Goal: Find specific page/section: Find specific page/section

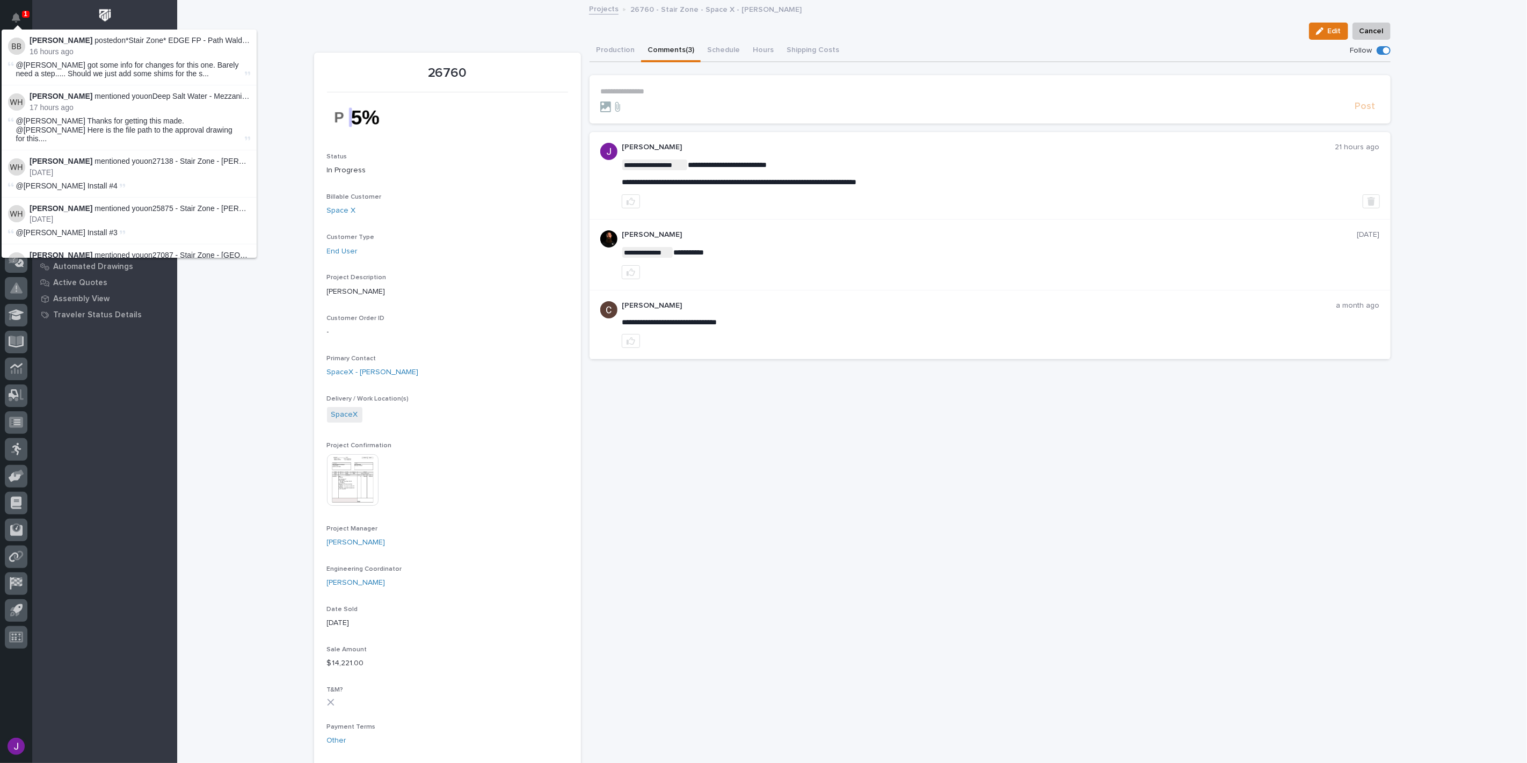
click at [286, 26] on div "Loading... Saving… Loading... Saving… 26760 Edit Cancel Edit Cancel 26760 Statu…" at bounding box center [851, 712] width 1349 height 1423
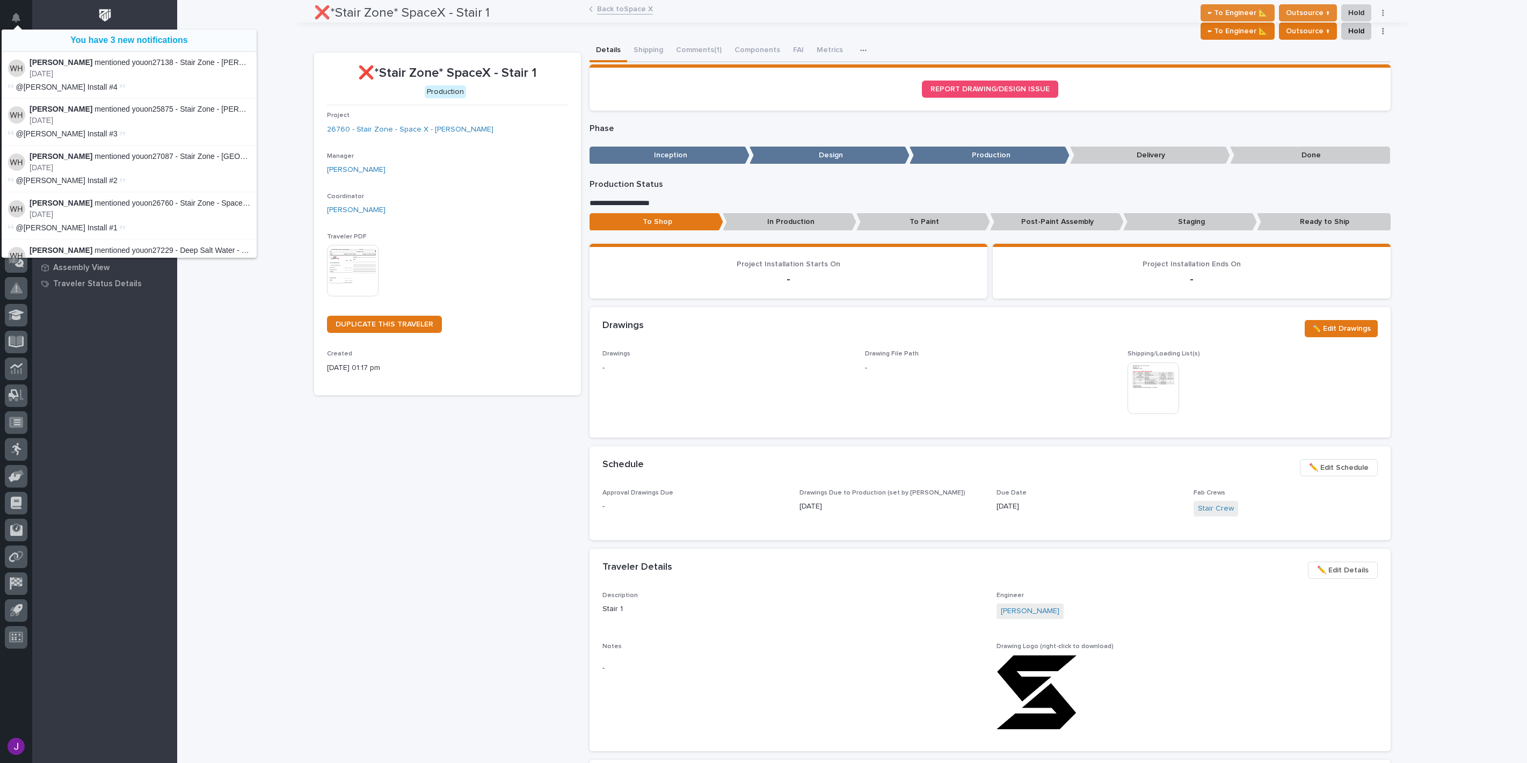
click at [405, 290] on div "This file cannot be opened Download File" at bounding box center [447, 272] width 241 height 54
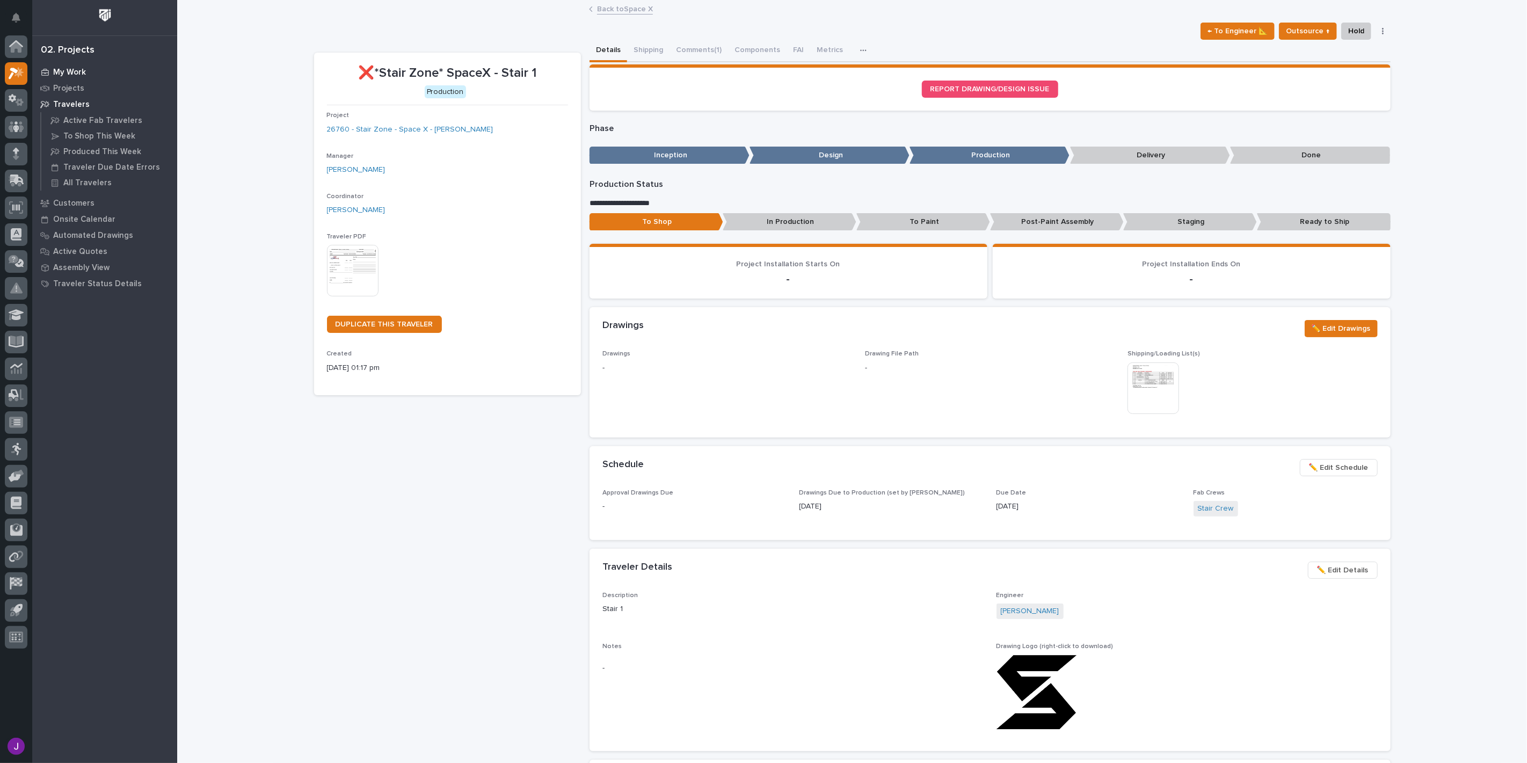
click at [65, 69] on p "My Work" at bounding box center [69, 73] width 33 height 10
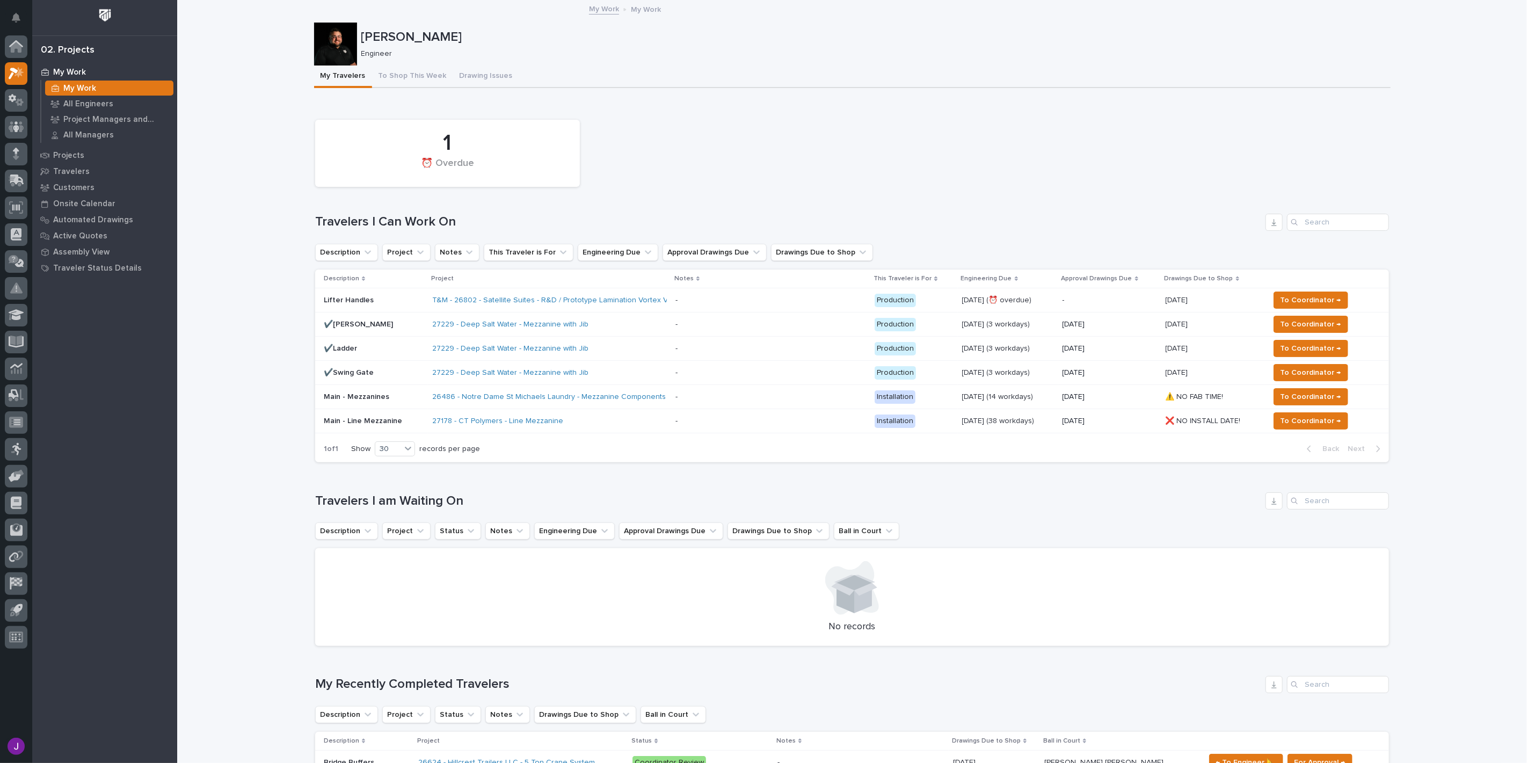
click at [369, 298] on p "Lifter Handles" at bounding box center [374, 300] width 100 height 9
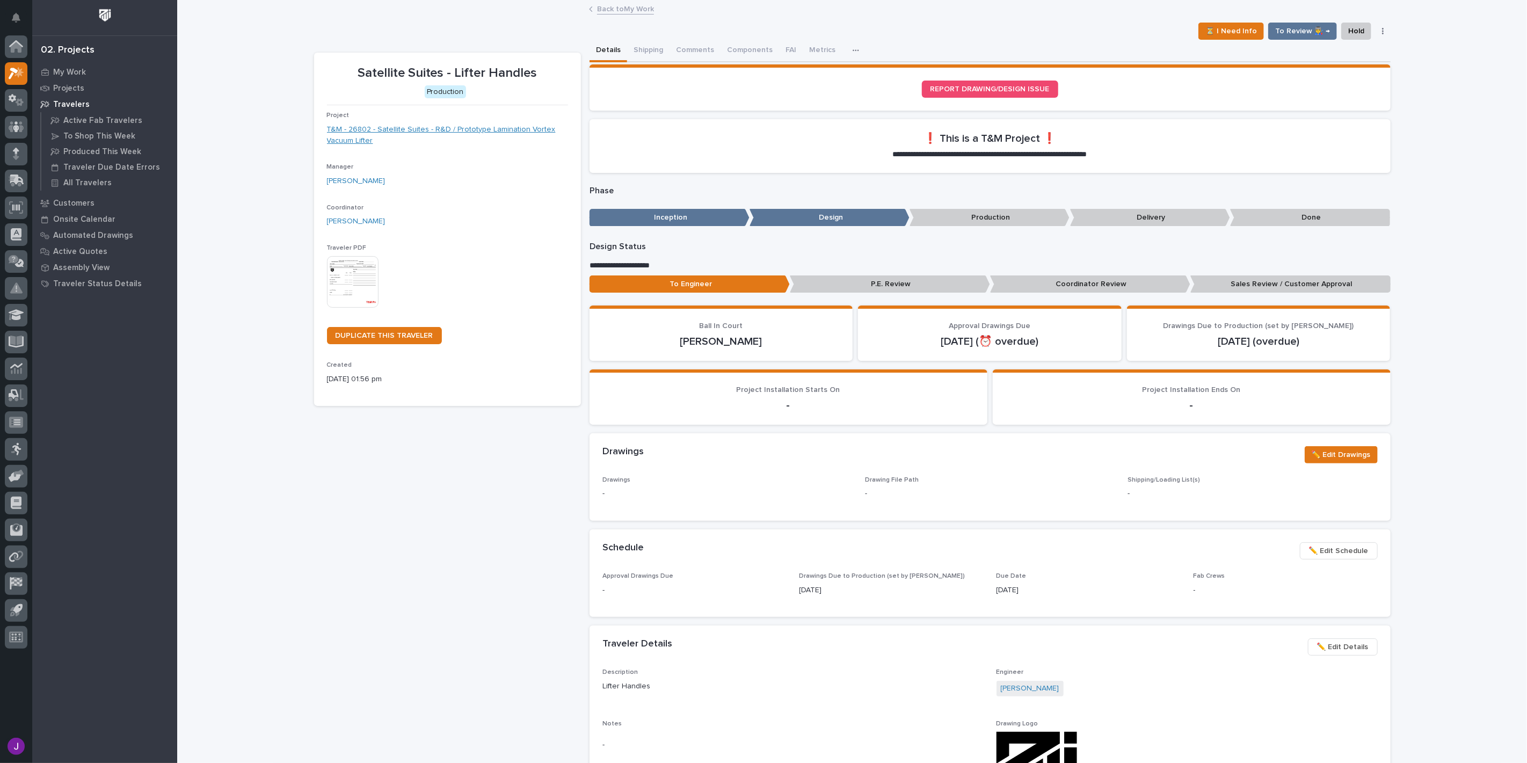
click at [427, 126] on link "T&M - 26802 - Satellite Suites - R&D / Prototype Lamination Vortex Vacuum Lifter" at bounding box center [447, 135] width 241 height 23
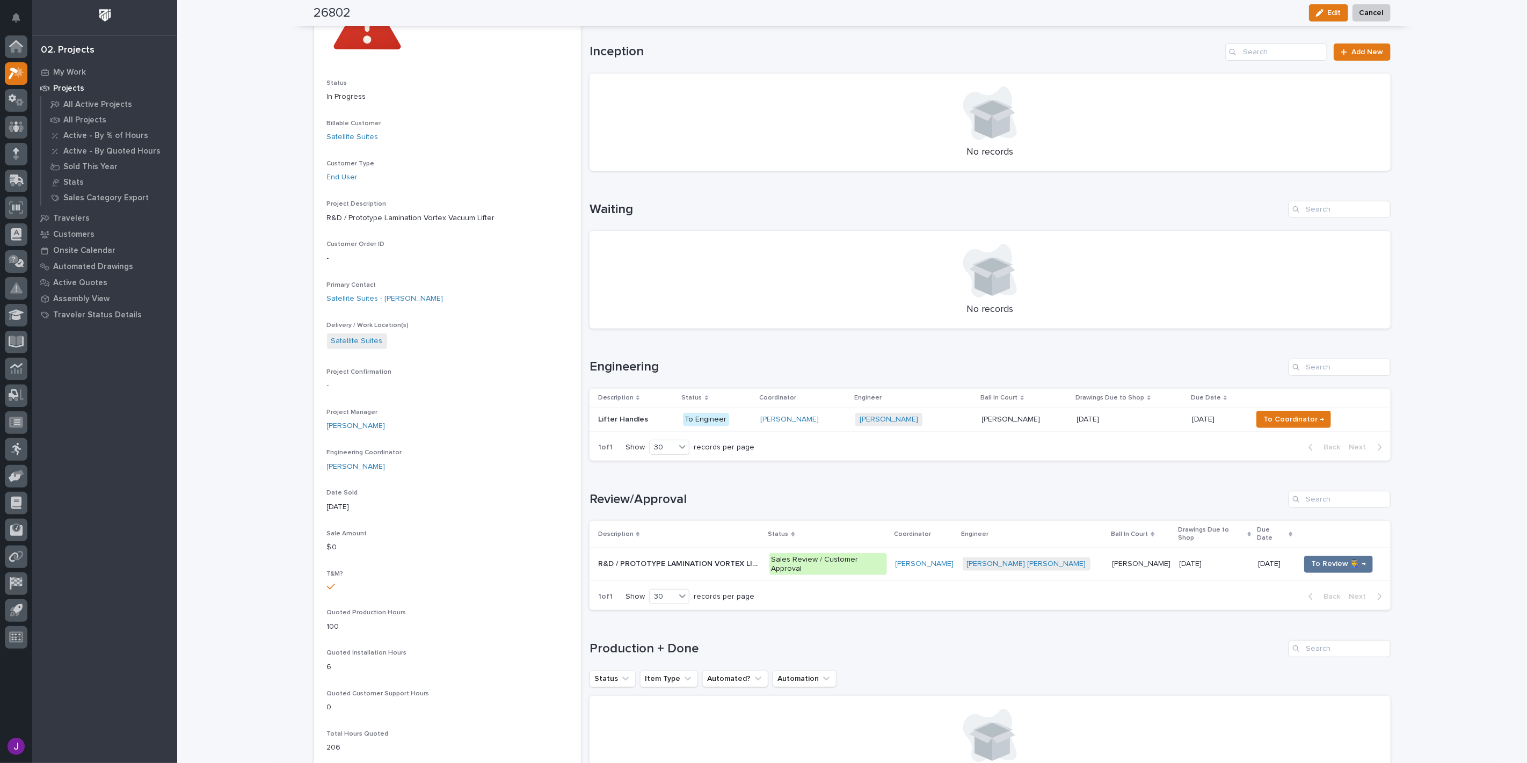
scroll to position [116, 0]
click at [652, 422] on div "Lifter Handles Lifter Handles" at bounding box center [636, 420] width 76 height 18
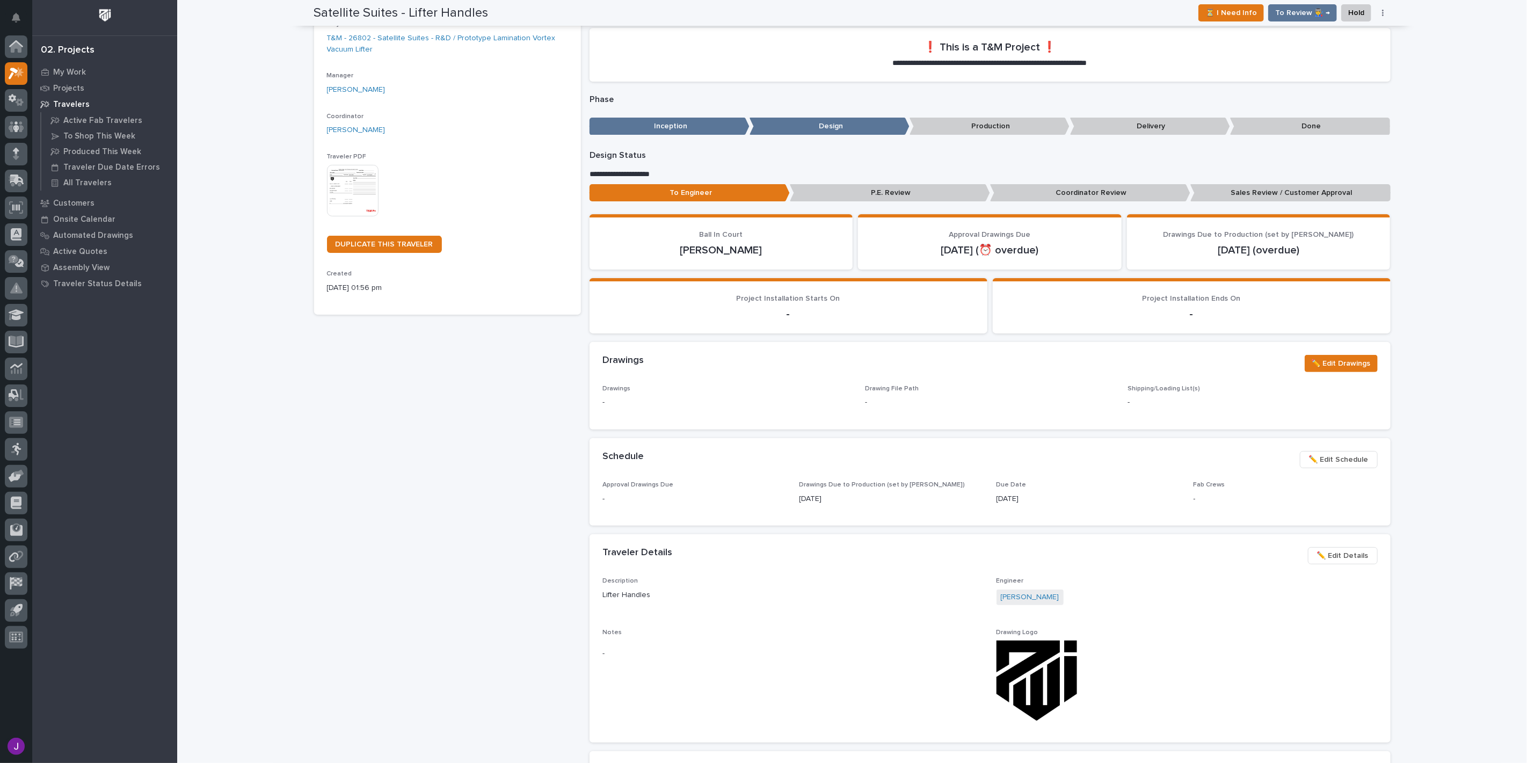
scroll to position [58, 0]
